Goal: Navigation & Orientation: Find specific page/section

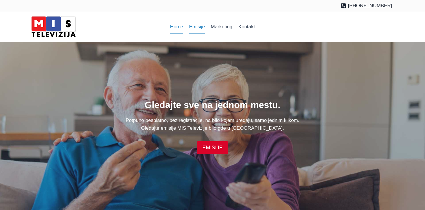
click at [202, 28] on link "Emisije" at bounding box center [197, 27] width 22 height 14
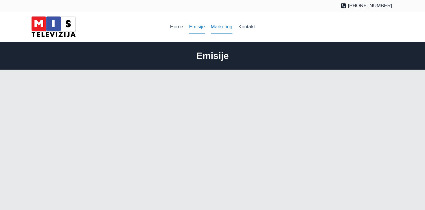
click at [217, 31] on link "Marketing" at bounding box center [221, 27] width 27 height 14
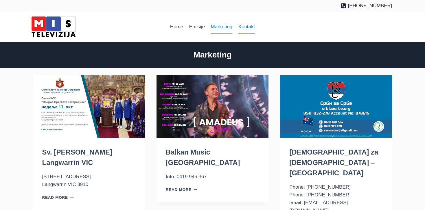
click at [237, 26] on link "Kontakt" at bounding box center [246, 27] width 23 height 14
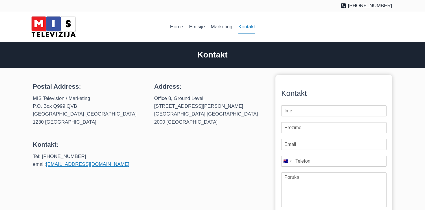
click at [41, 29] on img at bounding box center [53, 26] width 49 height 25
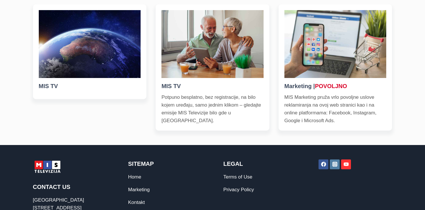
scroll to position [200, 0]
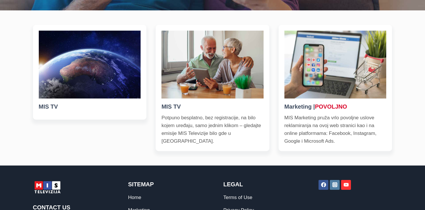
click at [191, 76] on img at bounding box center [212, 65] width 102 height 68
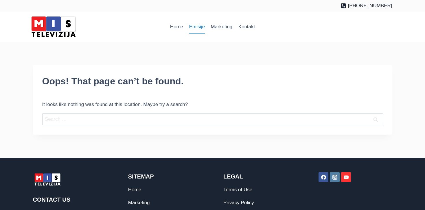
click at [193, 27] on link "Emisije" at bounding box center [197, 27] width 22 height 14
click at [176, 28] on link "Home" at bounding box center [176, 27] width 19 height 14
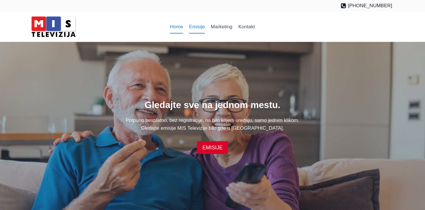
click at [196, 31] on link "Emisije" at bounding box center [197, 27] width 22 height 14
